Goal: Navigation & Orientation: Find specific page/section

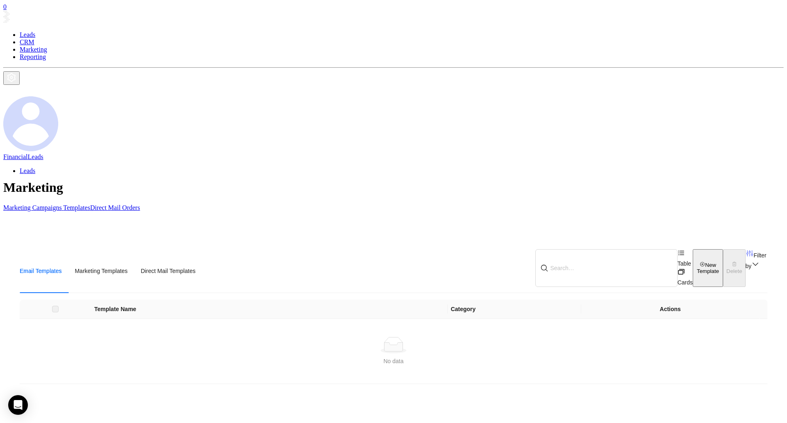
click at [35, 31] on link "Leads" at bounding box center [28, 34] width 16 height 7
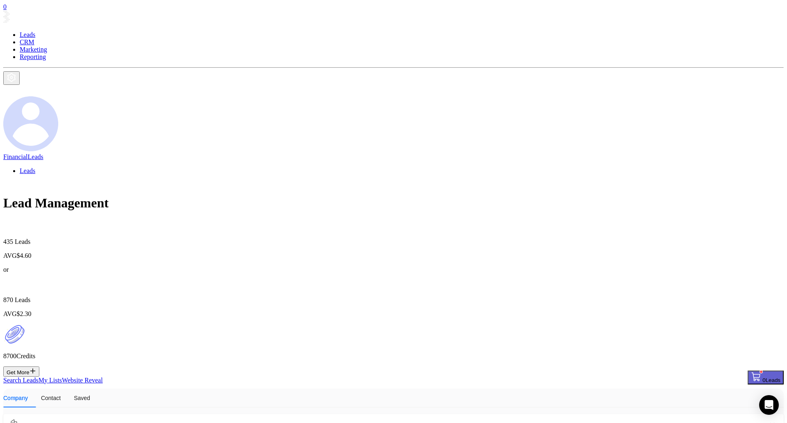
click at [34, 39] on link "CRM" at bounding box center [27, 42] width 15 height 7
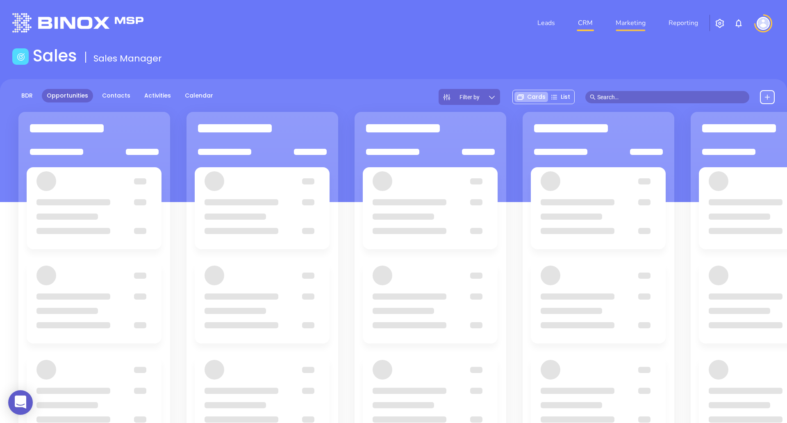
click at [626, 23] on link "Marketing" at bounding box center [630, 23] width 36 height 16
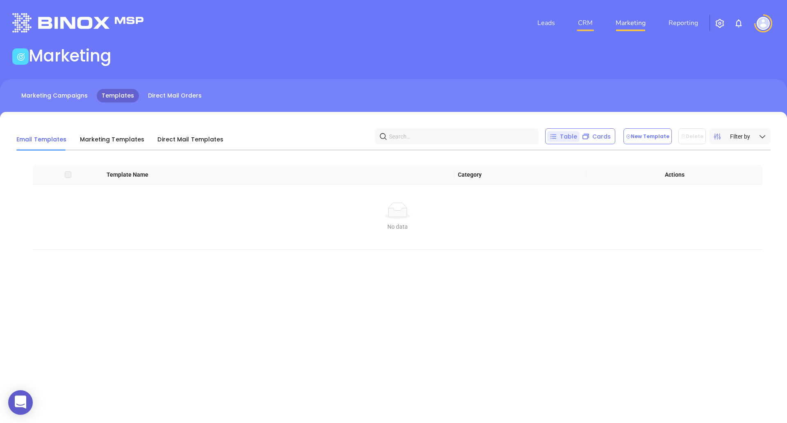
click at [593, 20] on link "CRM" at bounding box center [584, 23] width 21 height 16
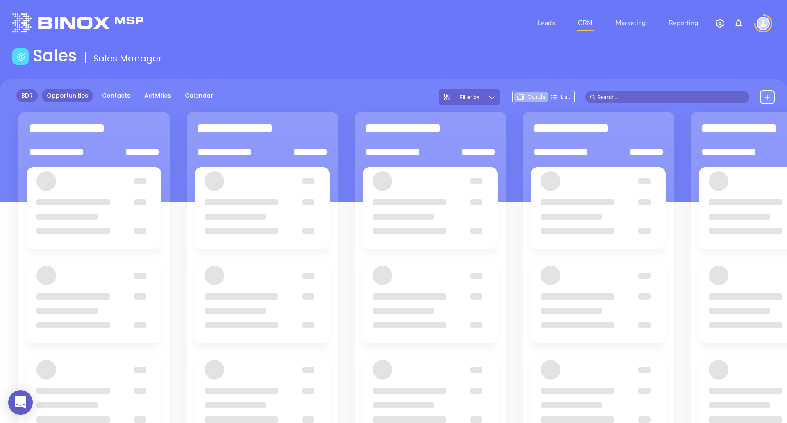
click at [32, 98] on link "BDR" at bounding box center [26, 96] width 21 height 14
click at [768, 28] on div at bounding box center [762, 23] width 23 height 18
click at [763, 20] on img at bounding box center [762, 23] width 13 height 13
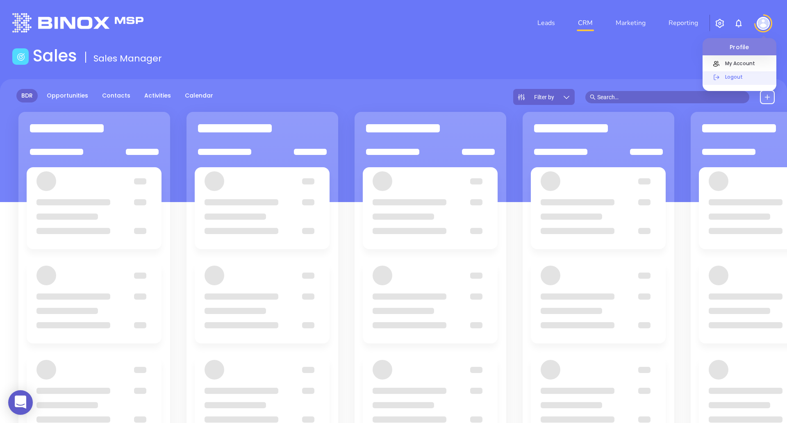
click at [724, 76] on p "Logout" at bounding box center [748, 77] width 55 height 9
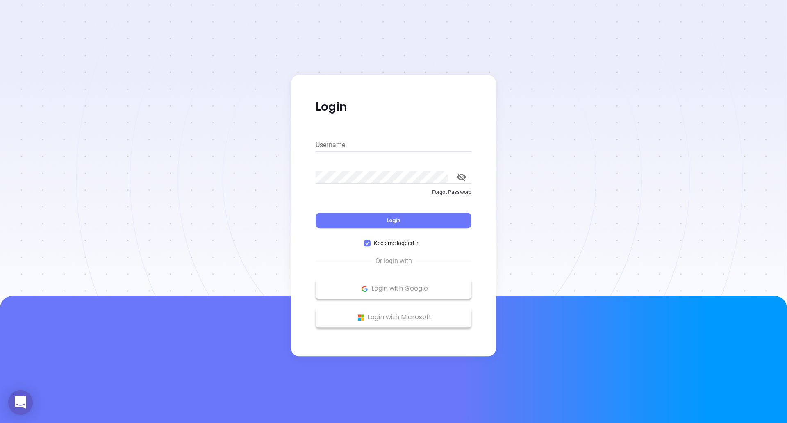
type input "andrea.cruz@motiva.net"
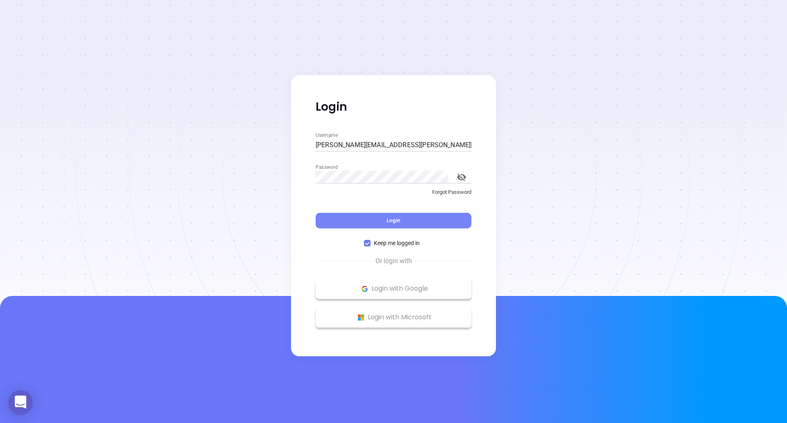
click at [373, 221] on button "Login" at bounding box center [393, 221] width 156 height 16
